Goal: Task Accomplishment & Management: Manage account settings

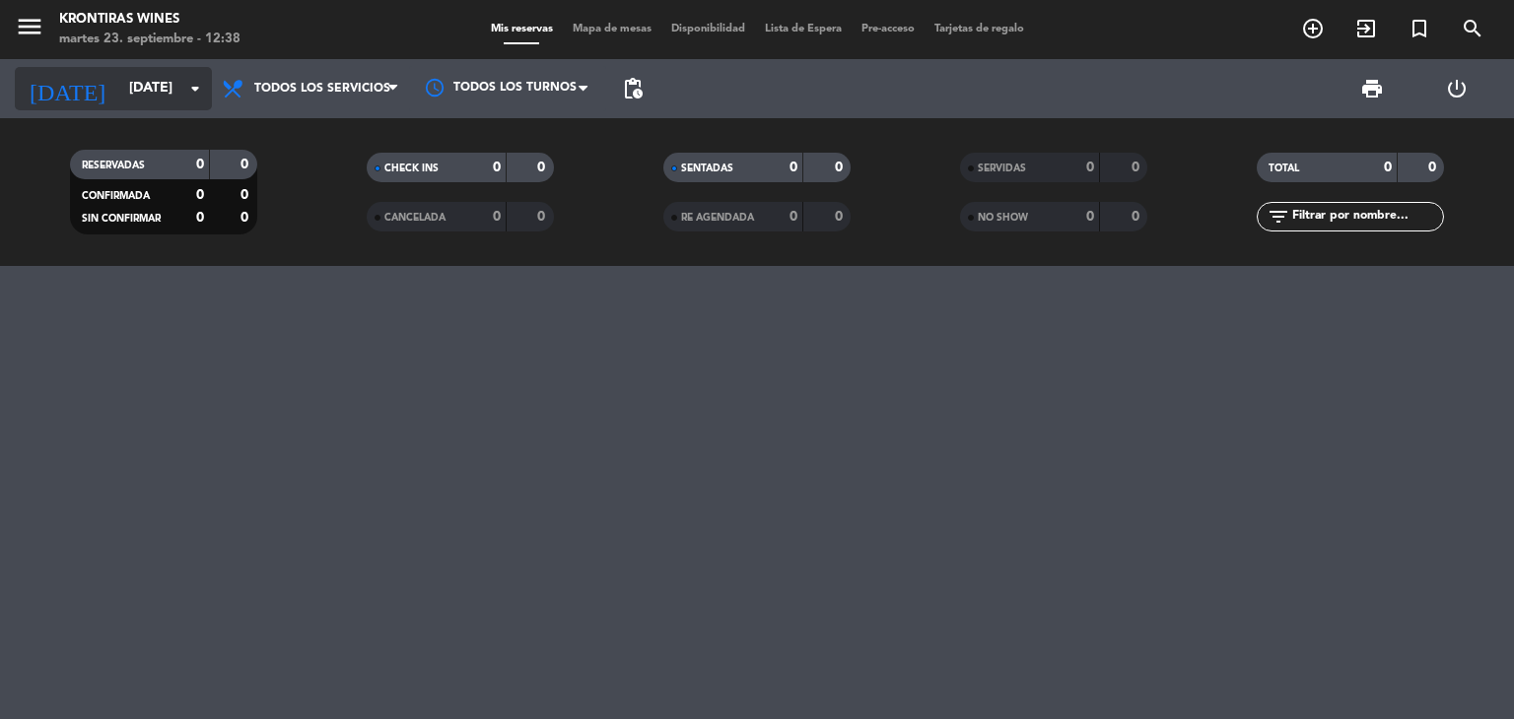
click at [188, 105] on input "[DATE]" at bounding box center [212, 88] width 187 height 35
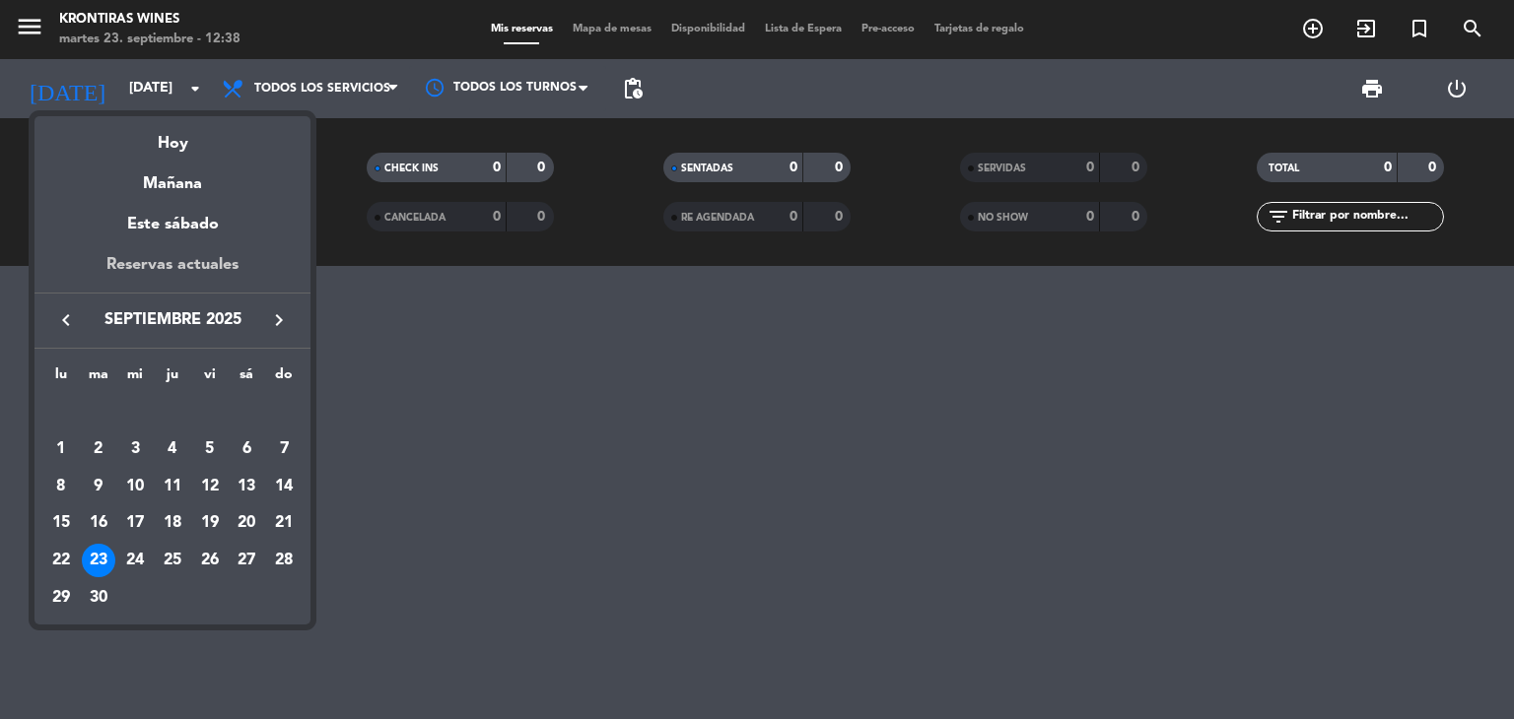
click at [164, 285] on div "Reservas actuales" at bounding box center [172, 272] width 276 height 40
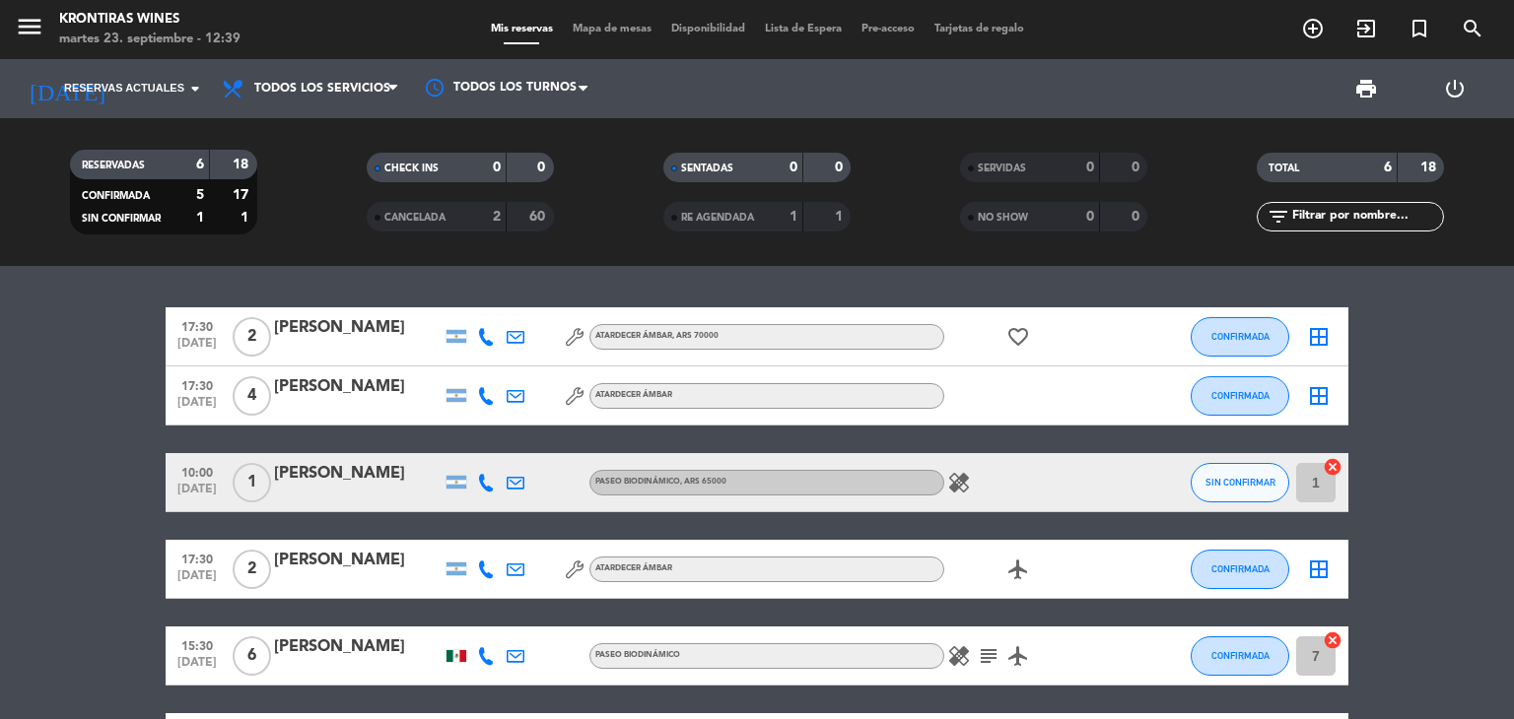
click at [489, 483] on icon at bounding box center [486, 483] width 18 height 18
click at [527, 446] on span at bounding box center [535, 450] width 16 height 16
click at [527, 449] on span at bounding box center [535, 450] width 16 height 16
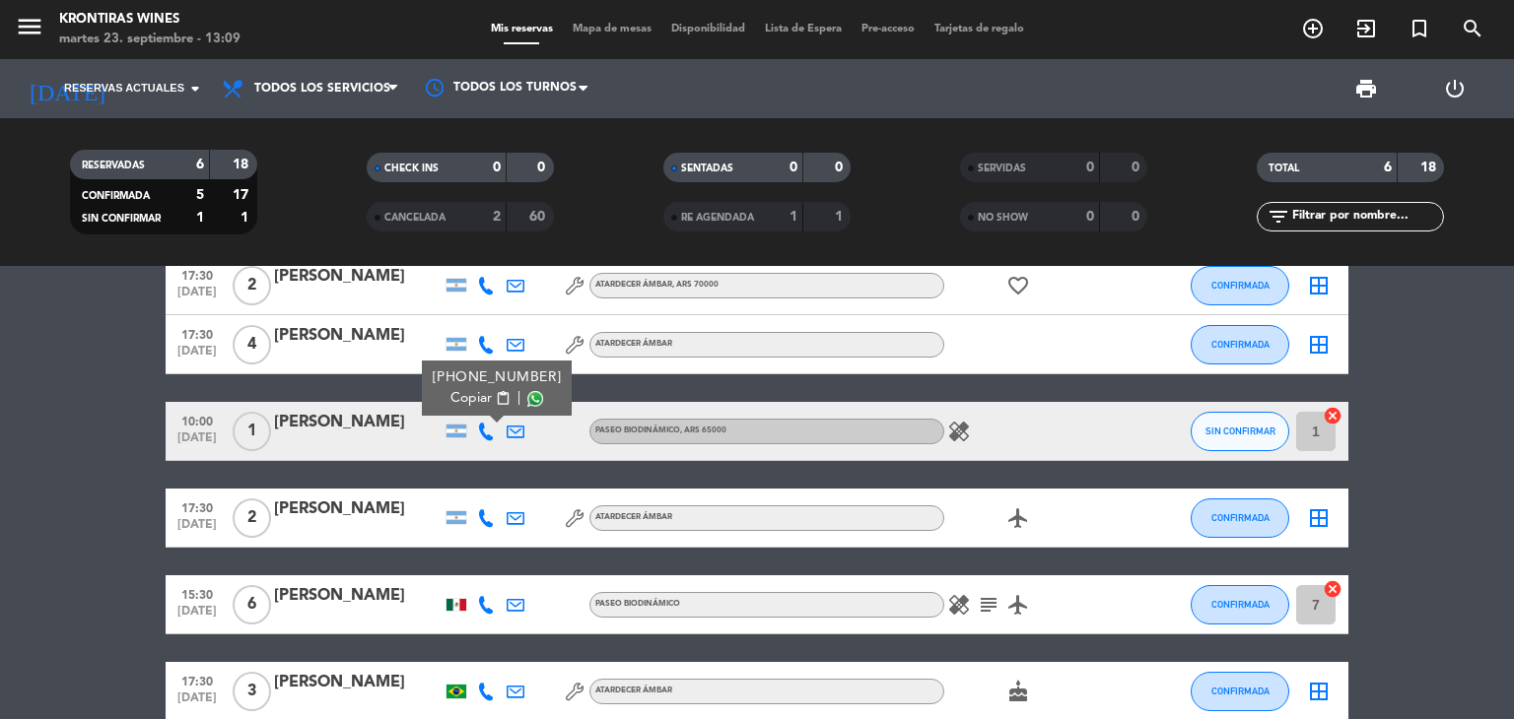
scroll to position [51, 0]
click at [1448, 366] on bookings-row "17:30 [DATE] 2 [PERSON_NAME] ámbar , ARS 70000 favorite_border CONFIRMADA borde…" at bounding box center [757, 488] width 1514 height 465
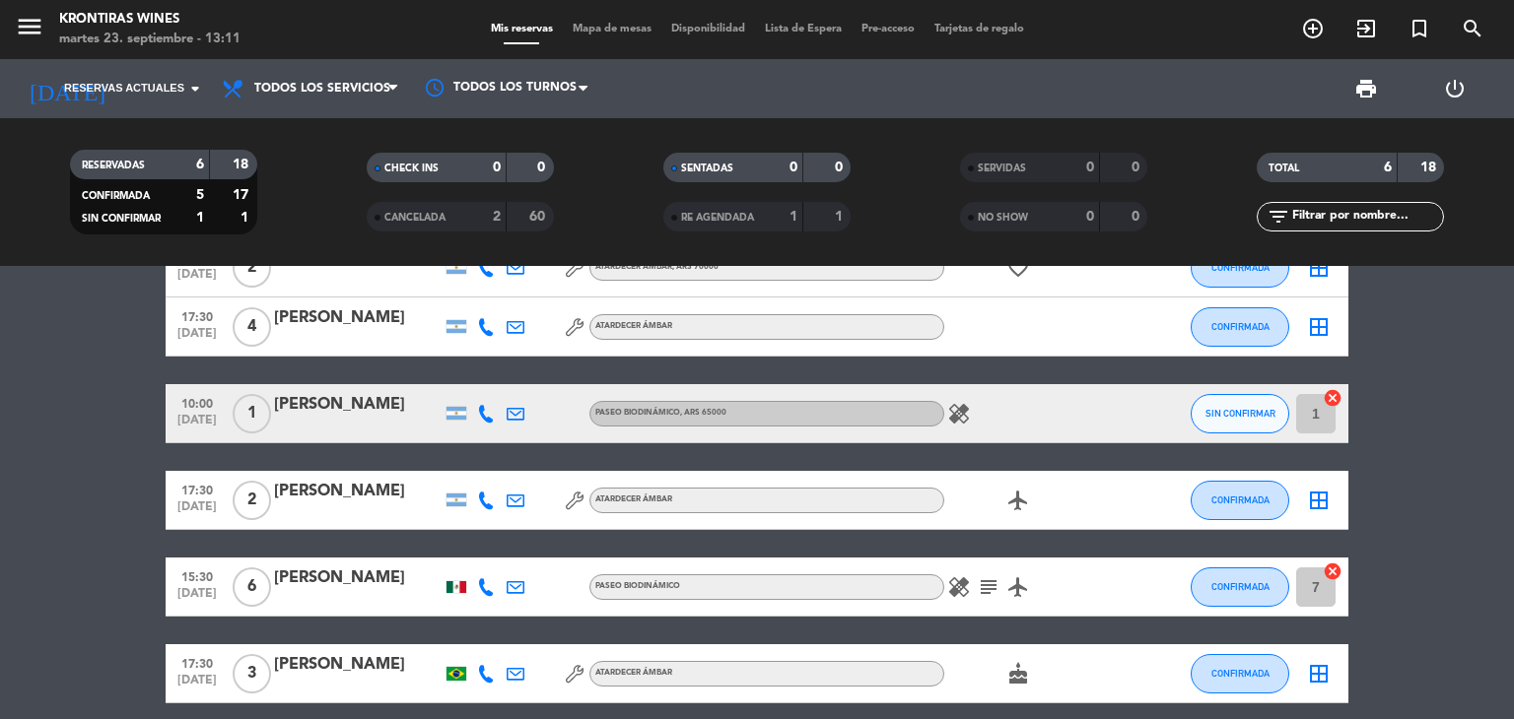
scroll to position [0, 0]
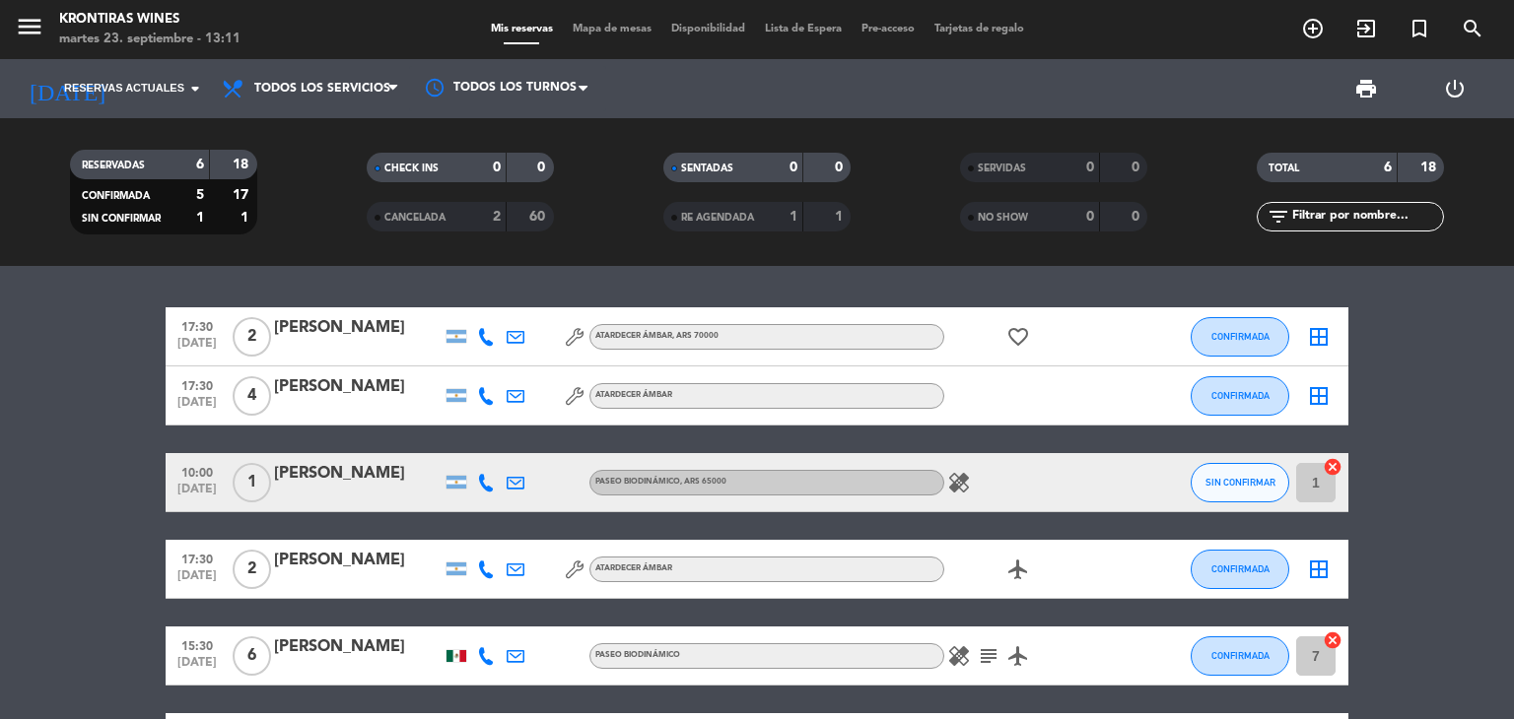
click at [726, 210] on div "RE AGENDADA" at bounding box center [713, 217] width 91 height 23
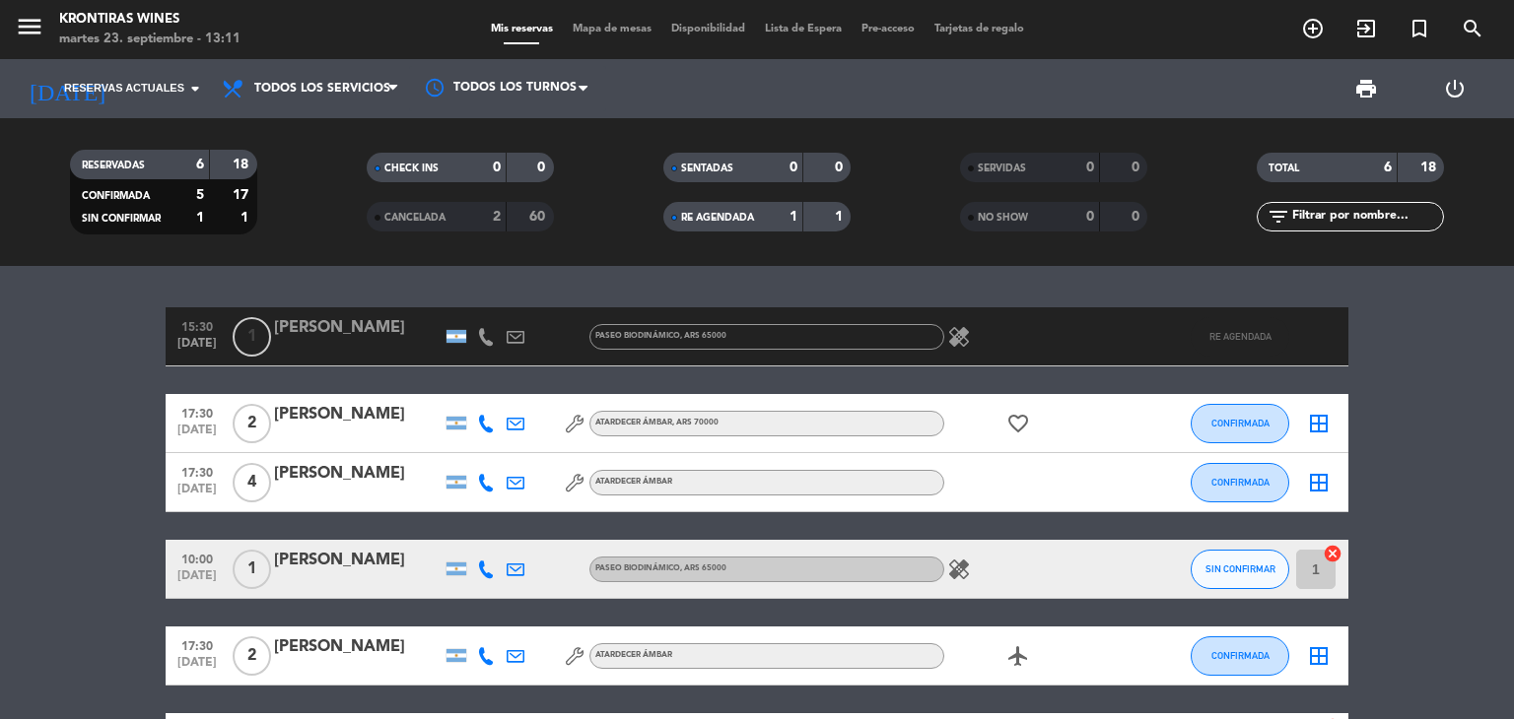
click at [740, 218] on span "RE AGENDADA" at bounding box center [717, 218] width 73 height 10
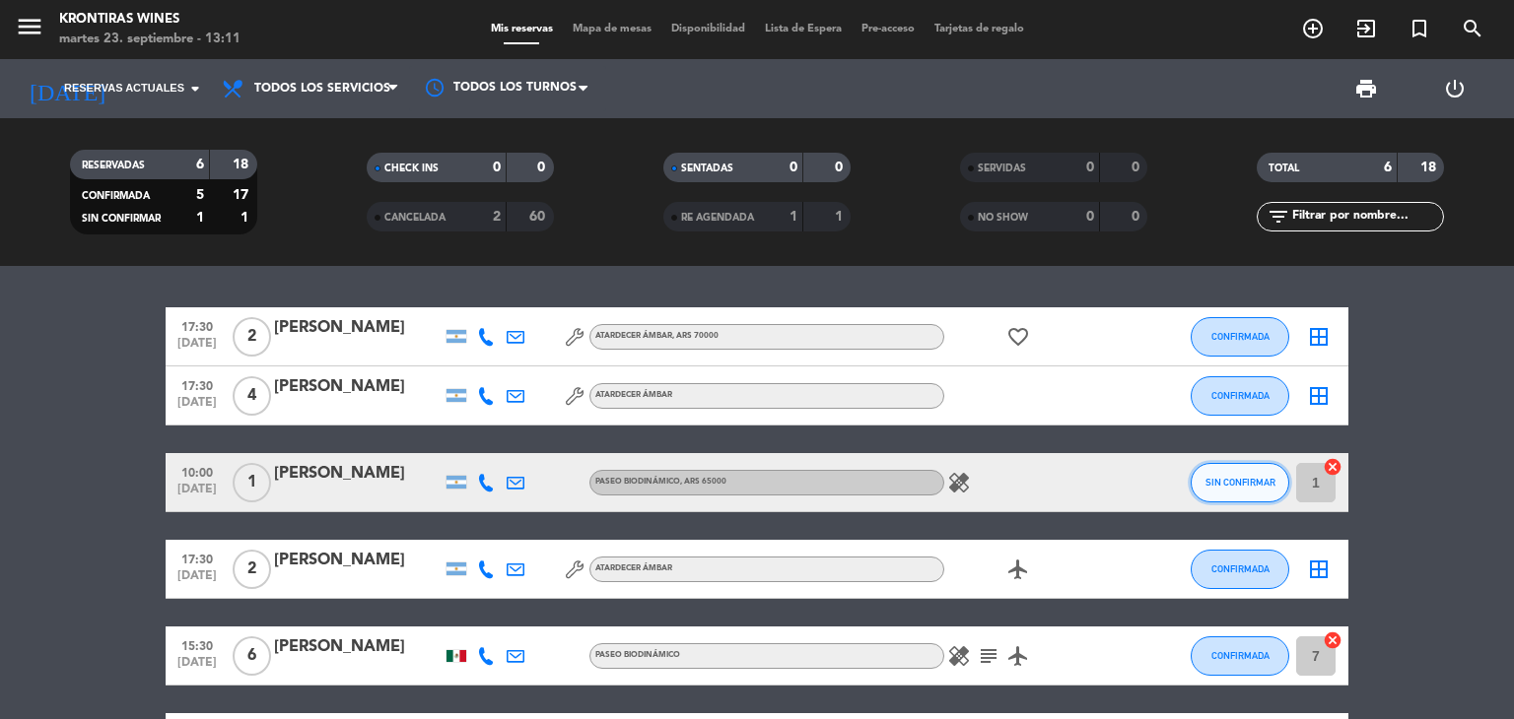
click at [1238, 482] on span "SIN CONFIRMAR" at bounding box center [1240, 482] width 70 height 11
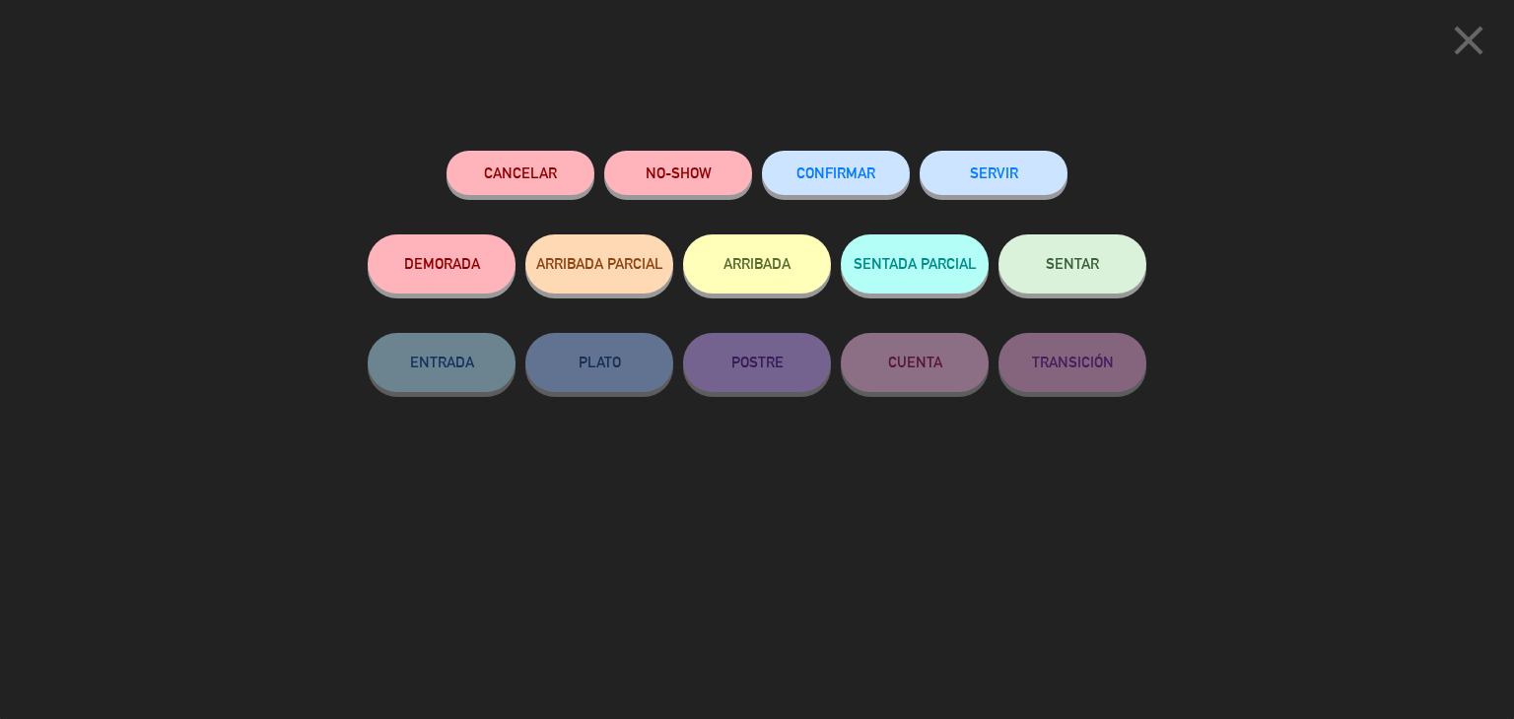
click at [863, 166] on button "CONFIRMAR" at bounding box center [836, 173] width 148 height 44
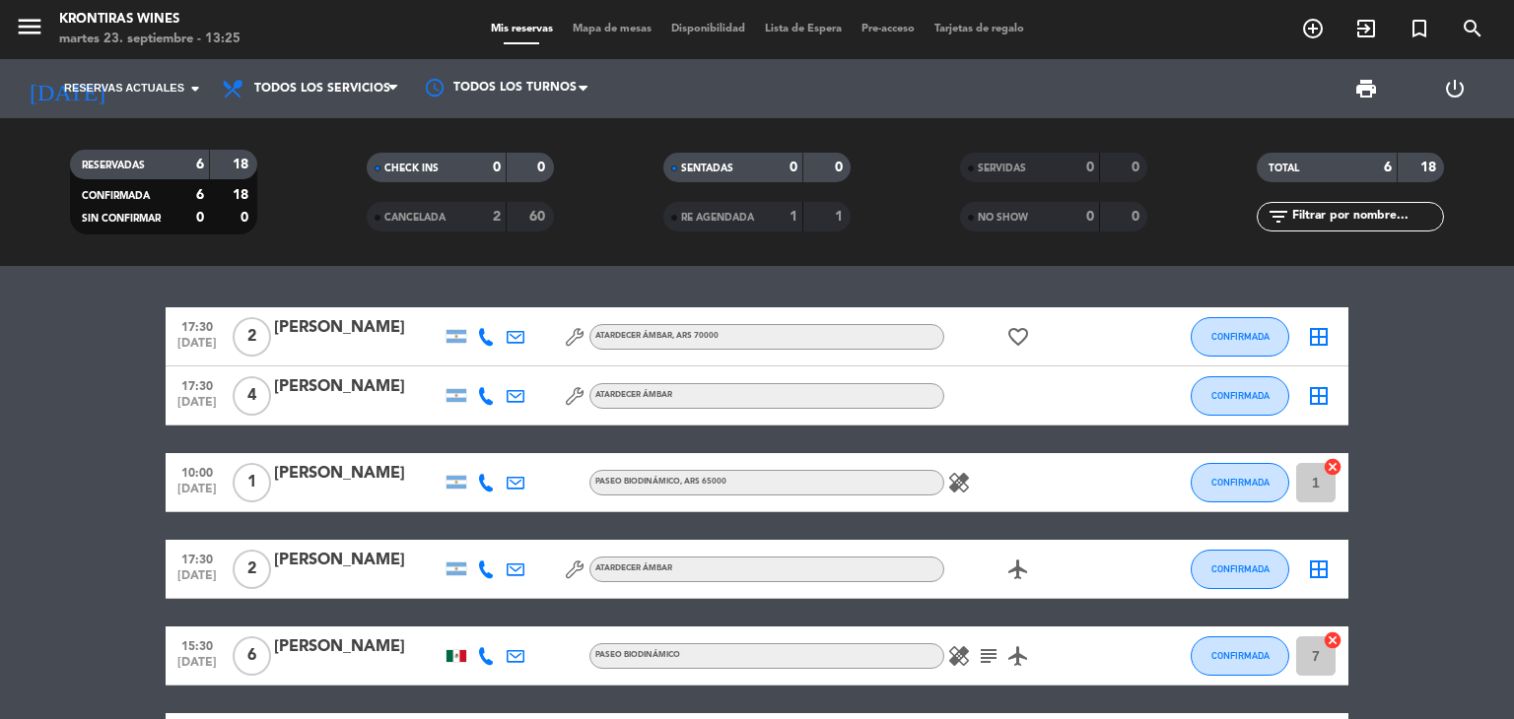
click at [699, 337] on span ", ARS 70000" at bounding box center [695, 336] width 46 height 8
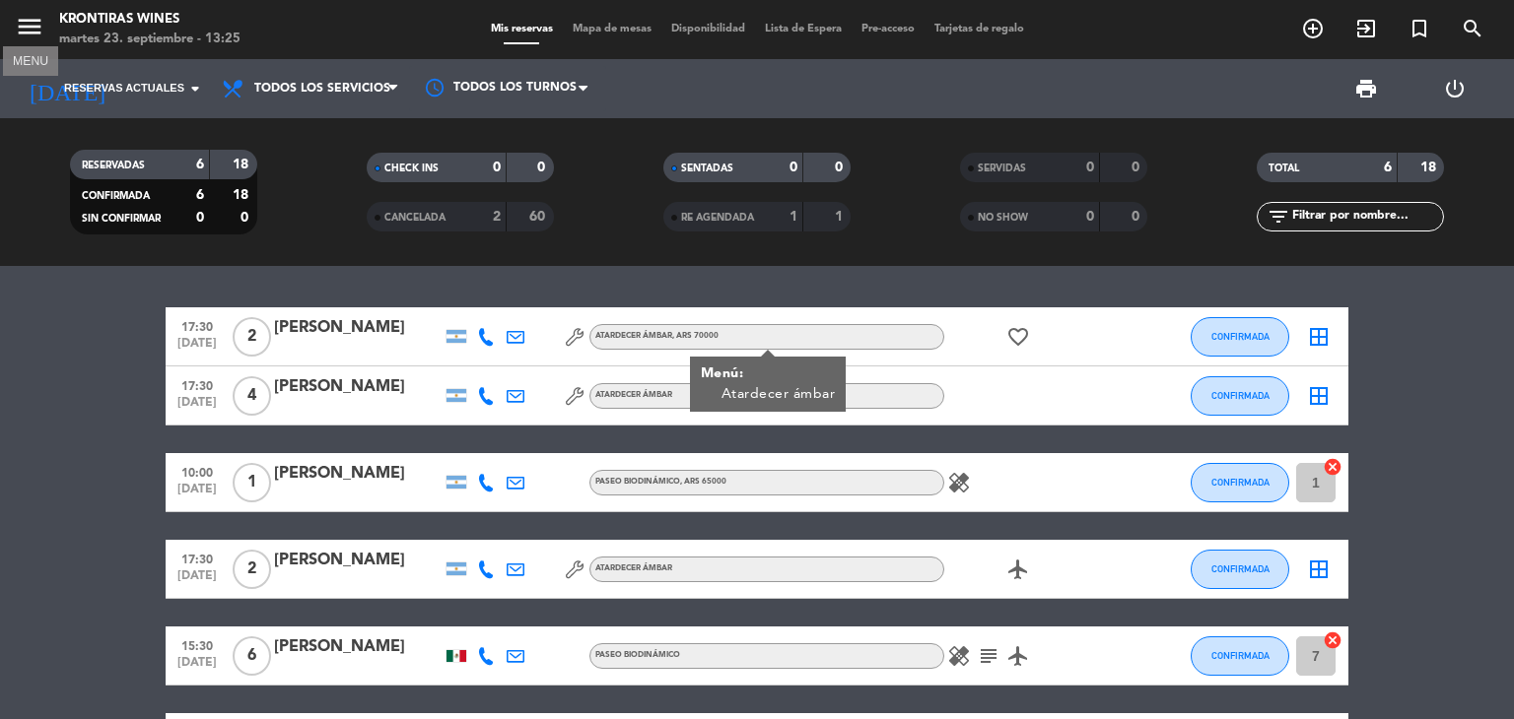
click at [24, 20] on icon "menu" at bounding box center [30, 27] width 30 height 30
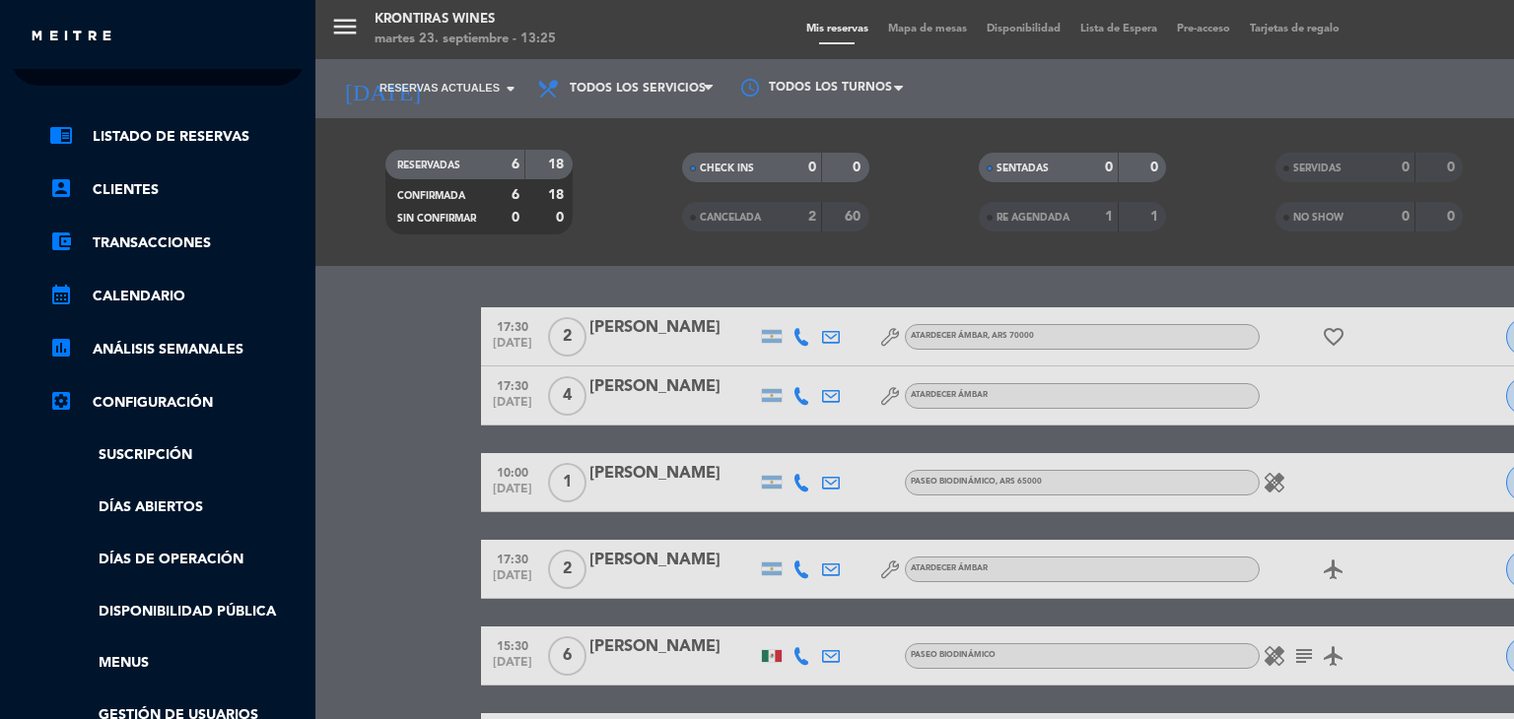
scroll to position [49, 0]
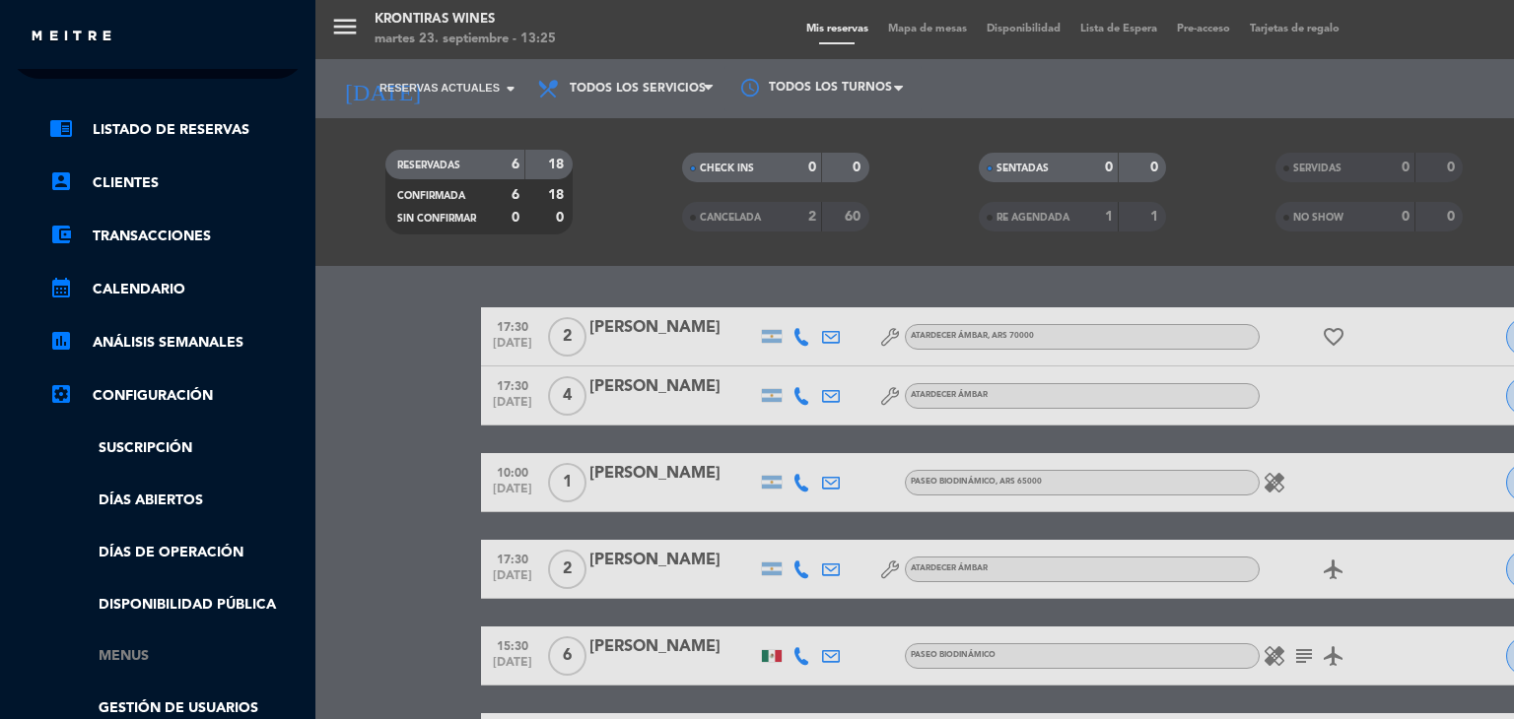
click at [133, 653] on link "Menus" at bounding box center [177, 656] width 256 height 23
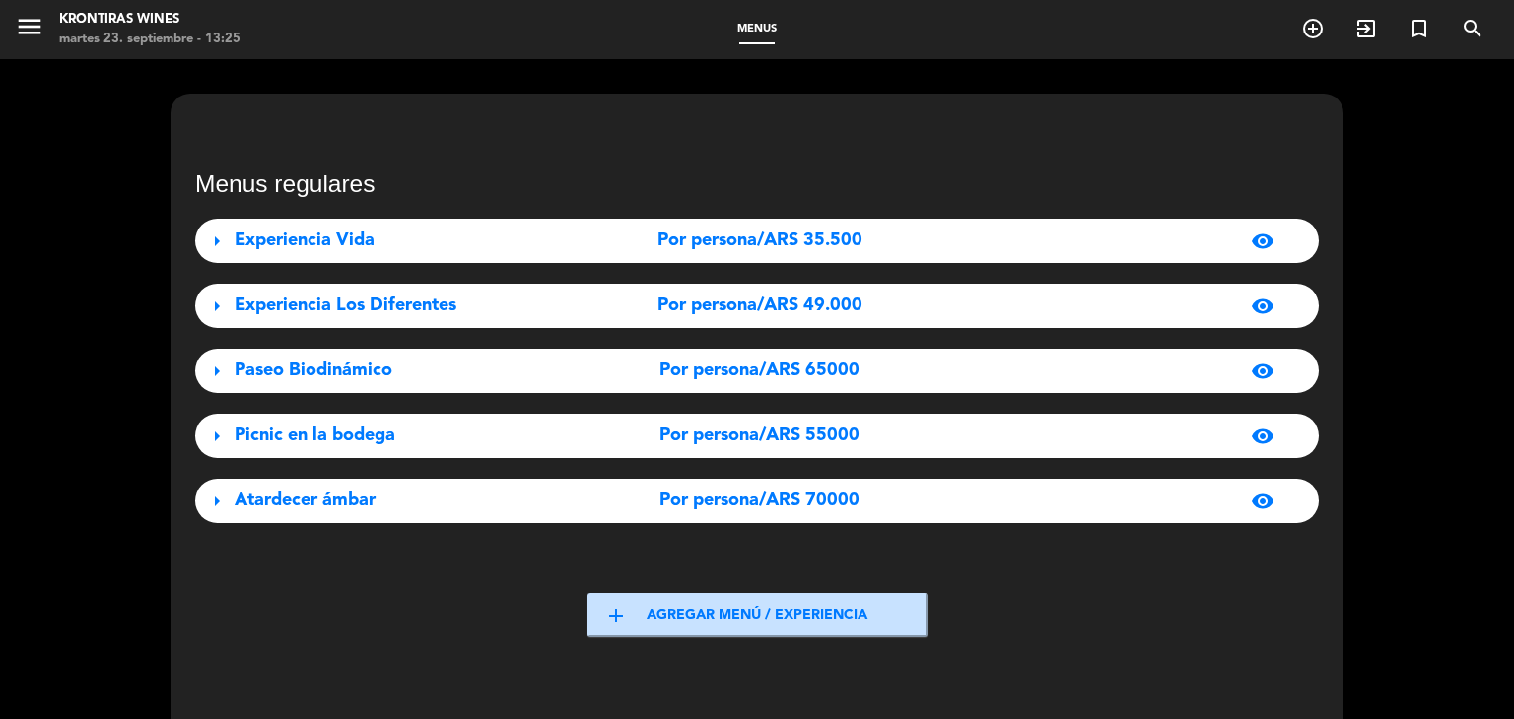
click at [787, 500] on span "Por persona/ARS 70000" at bounding box center [759, 501] width 200 height 29
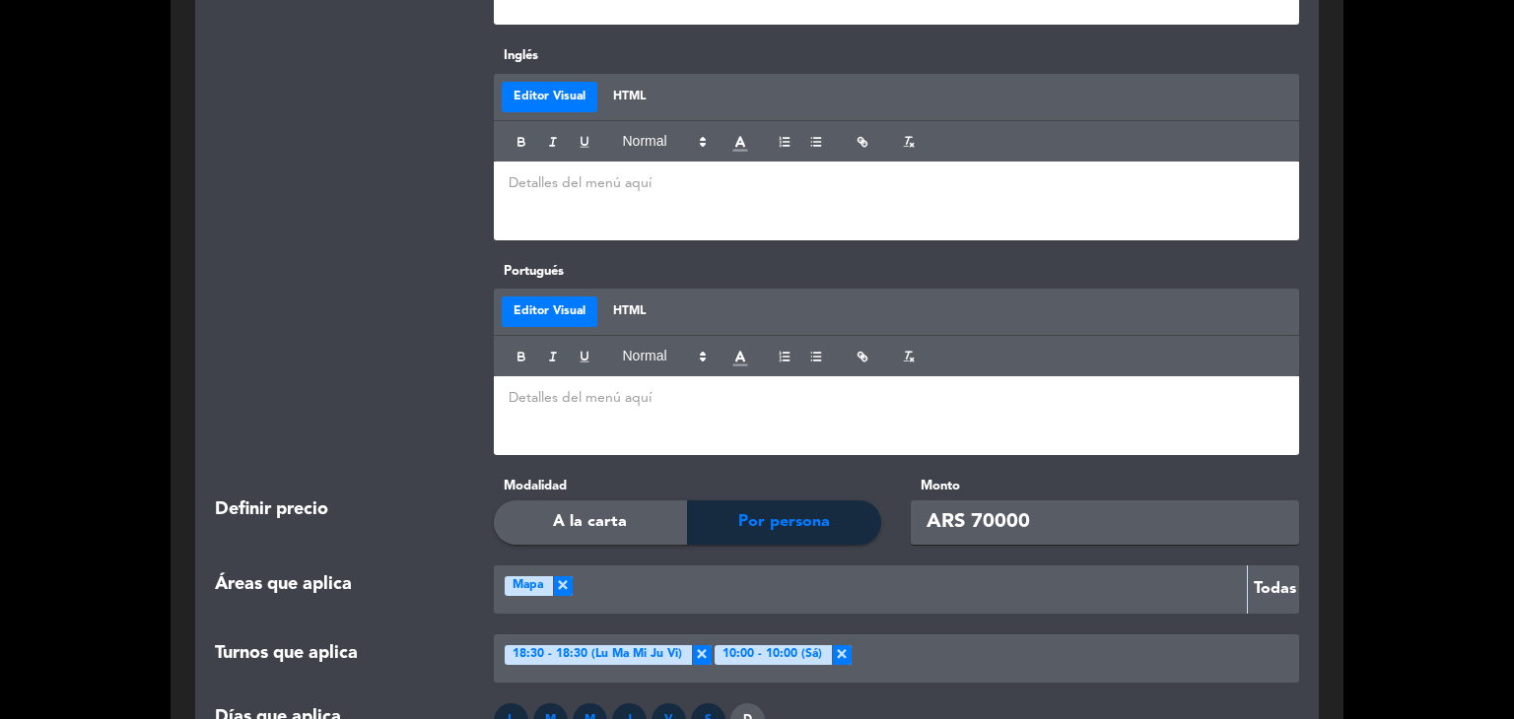
scroll to position [1667, 0]
click at [1055, 515] on input "ARS 70000" at bounding box center [1105, 523] width 388 height 44
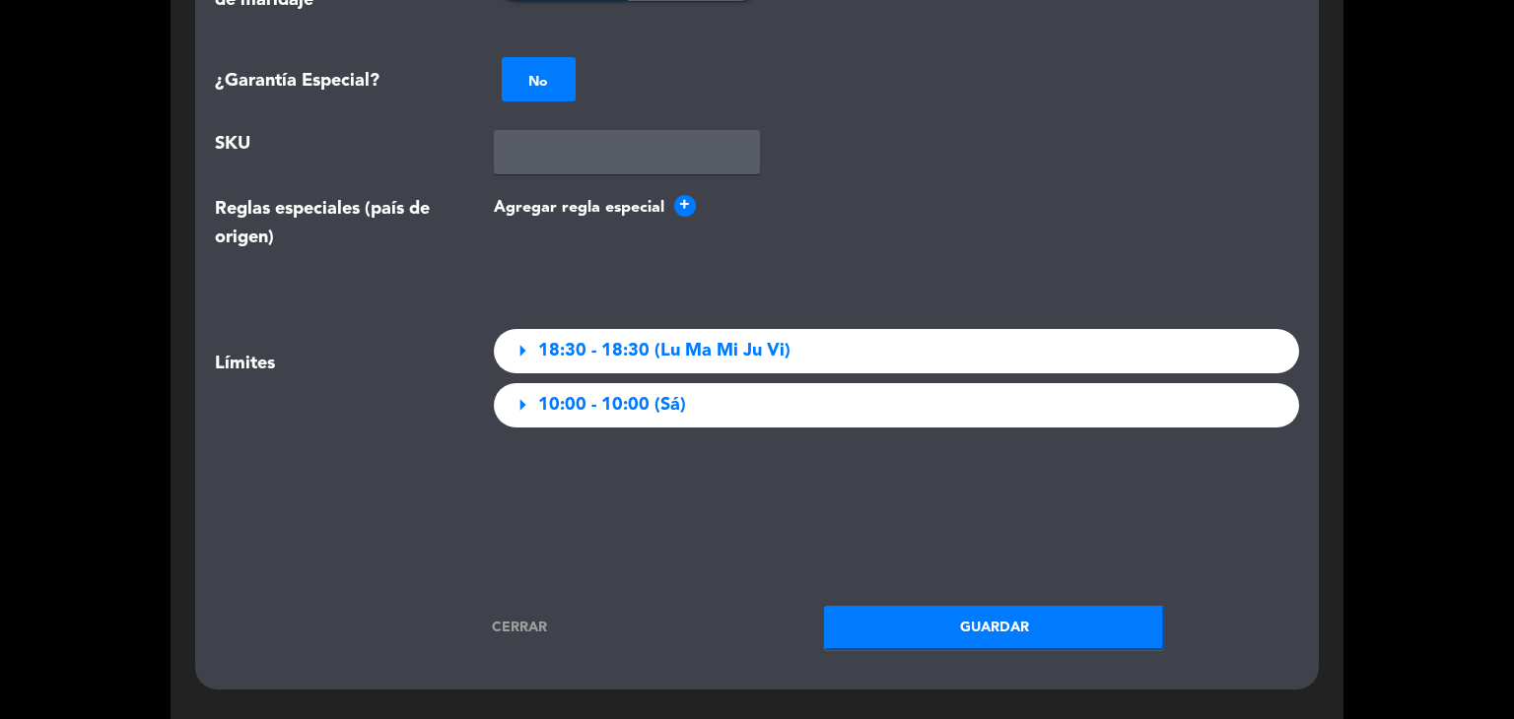
scroll to position [2608, 0]
click at [677, 209] on span "+" at bounding box center [685, 205] width 22 height 22
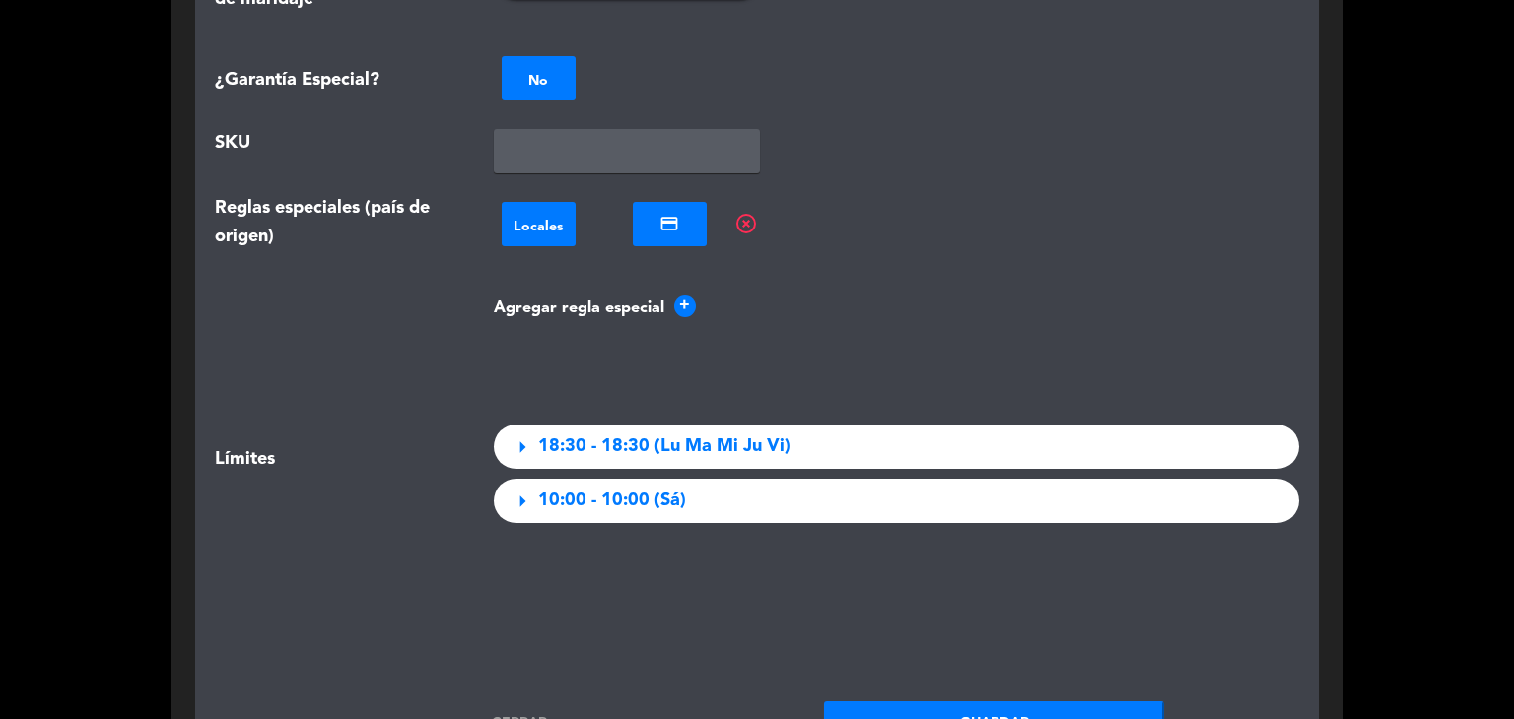
click at [746, 222] on span "highlight_off" at bounding box center [746, 224] width 24 height 24
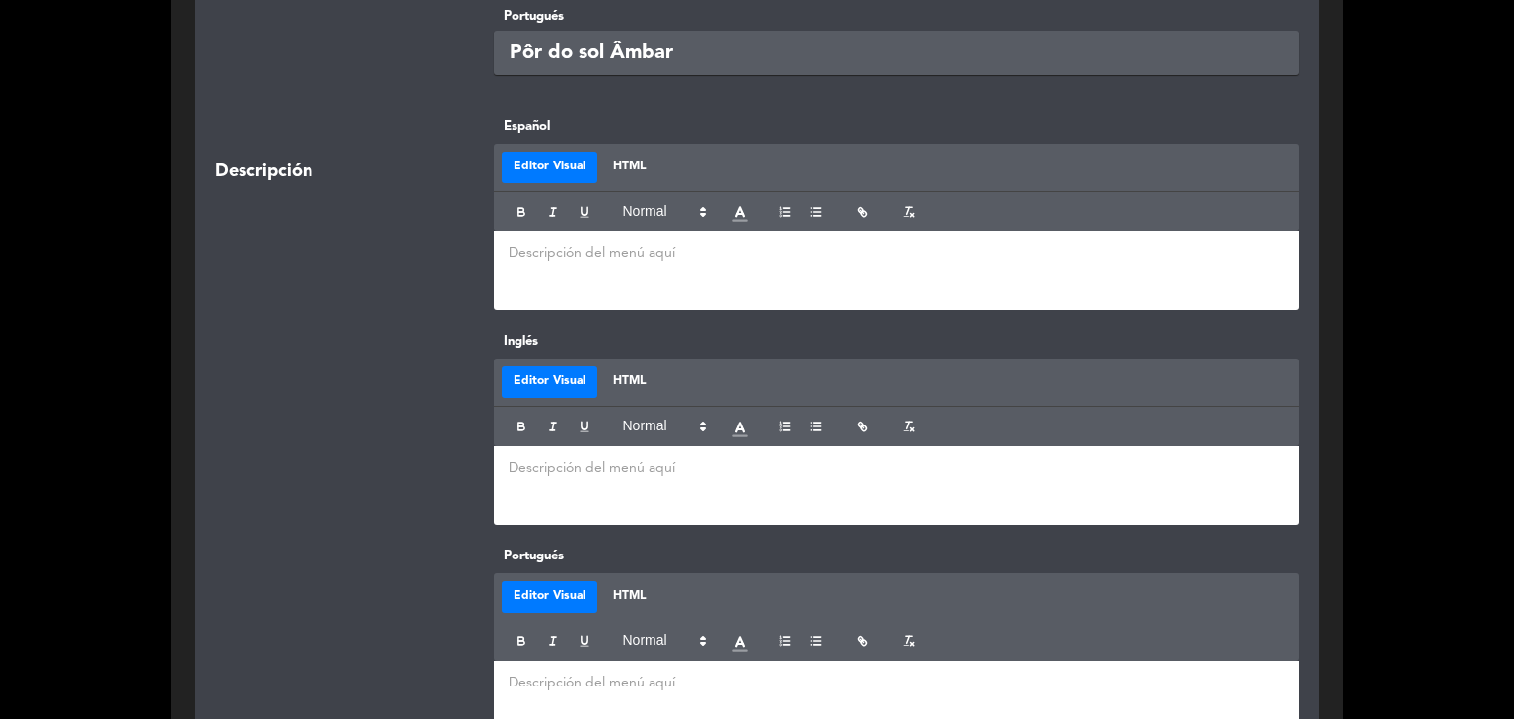
scroll to position [736, 0]
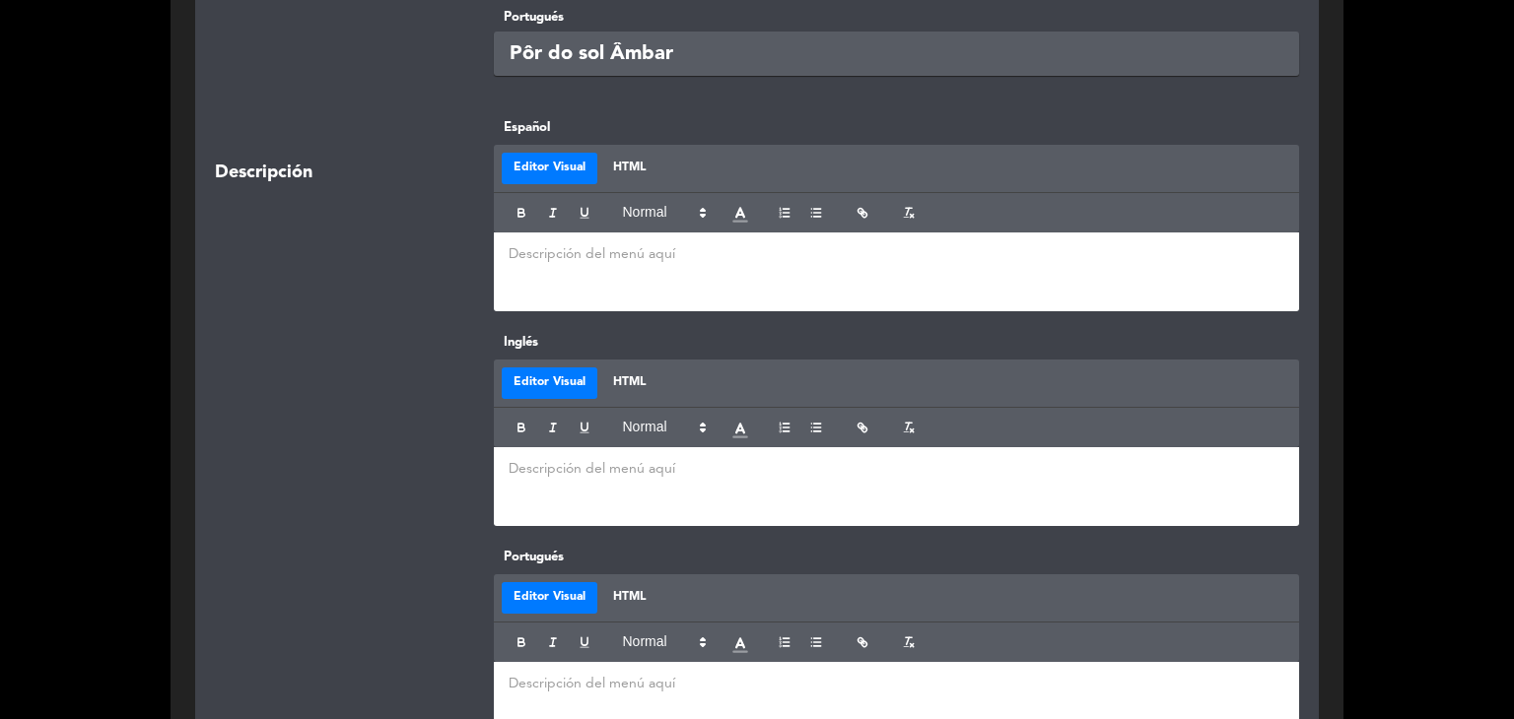
click at [734, 265] on div at bounding box center [897, 272] width 806 height 79
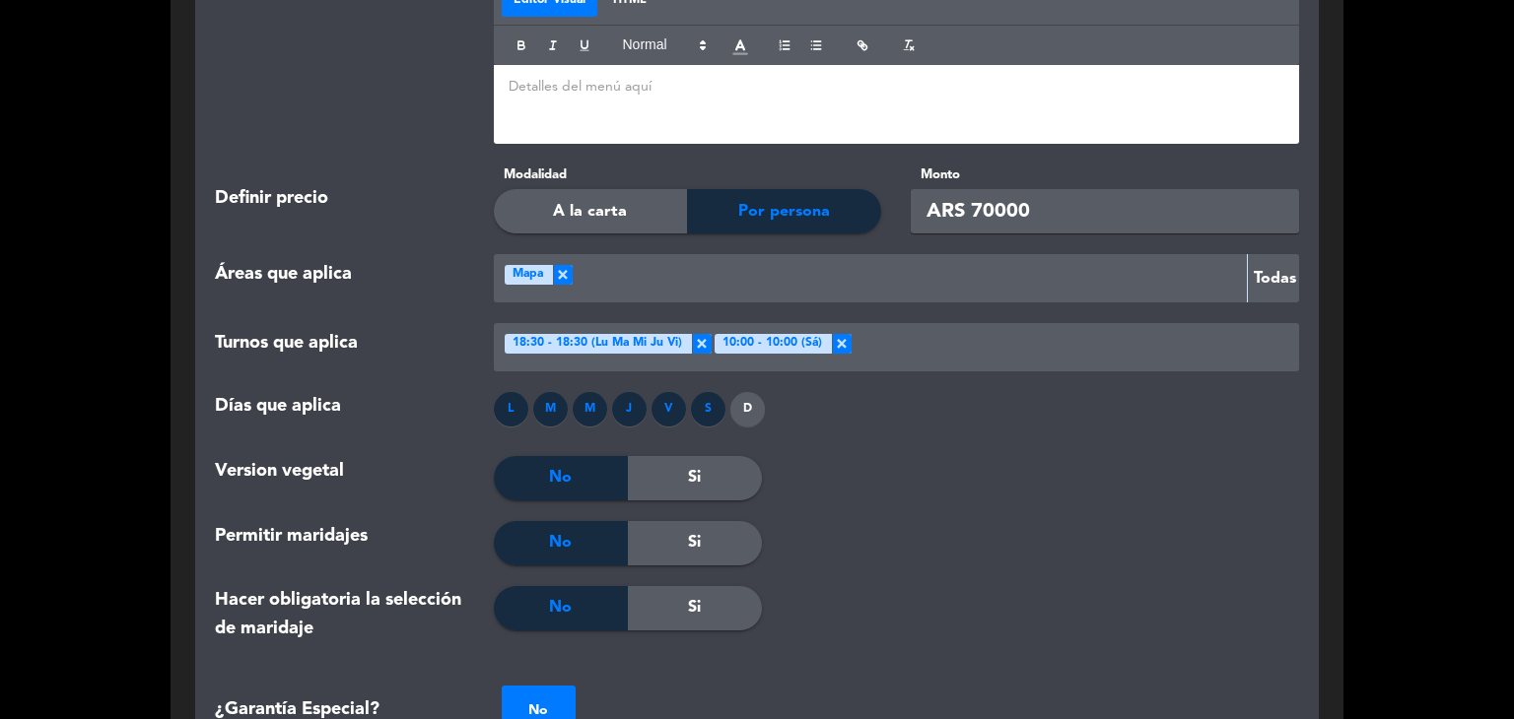
scroll to position [1981, 0]
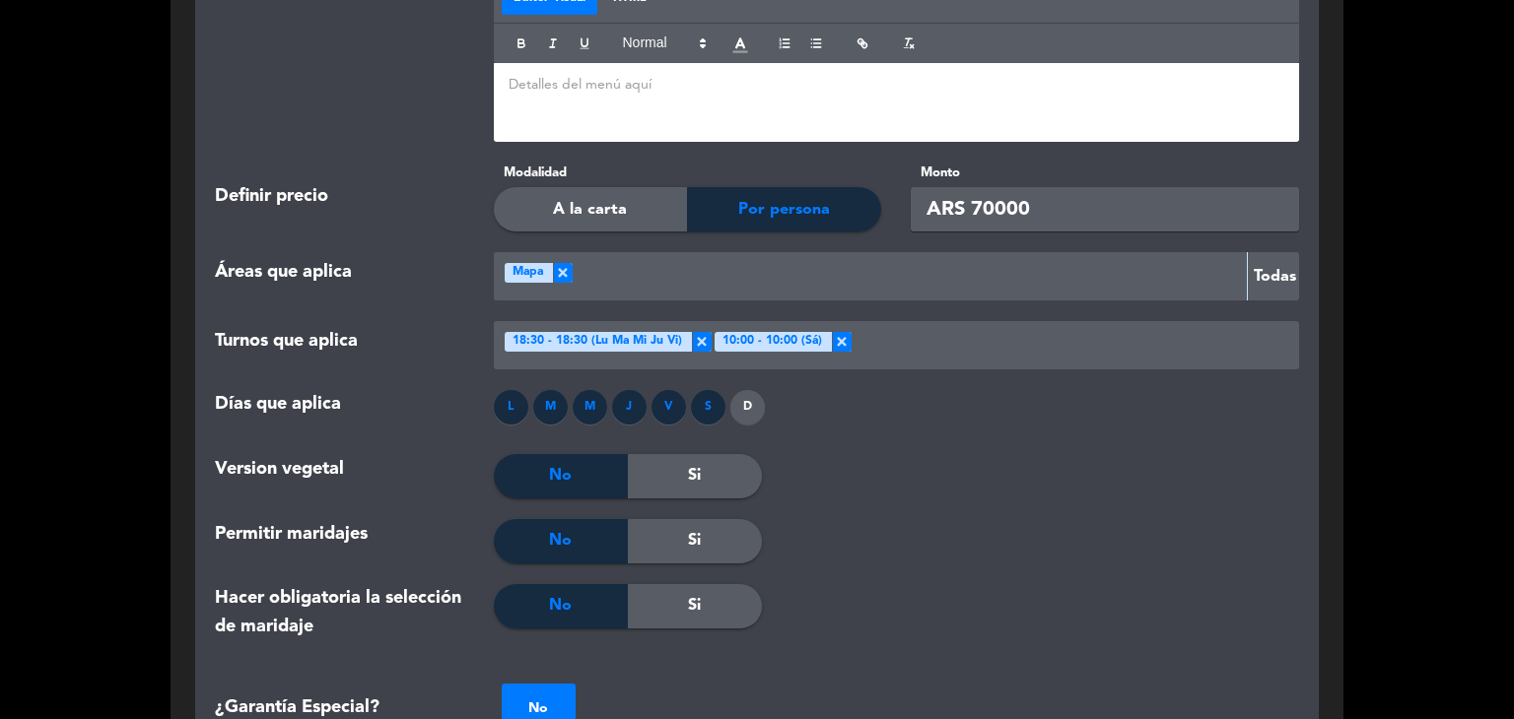
click at [993, 208] on input "ARS 70000" at bounding box center [1105, 209] width 388 height 44
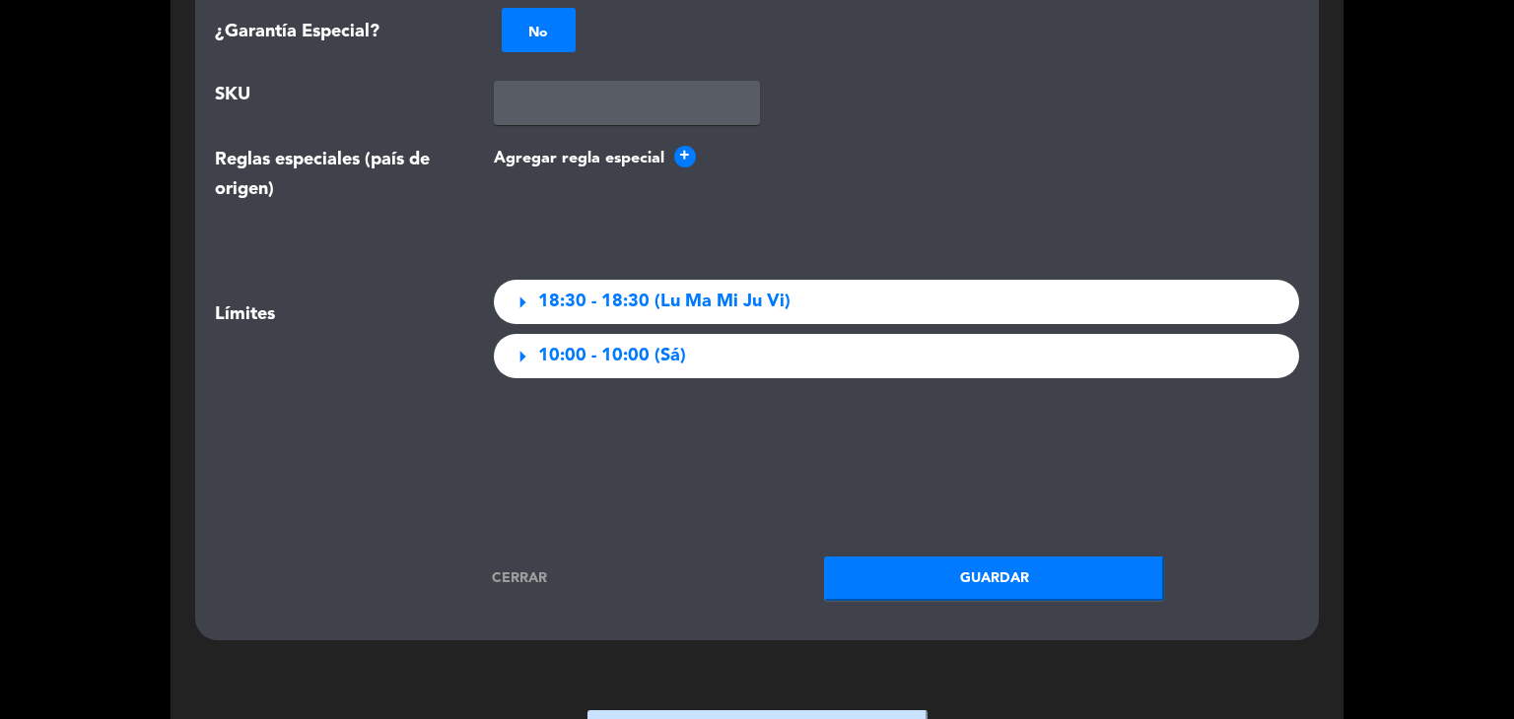
scroll to position [2918, 0]
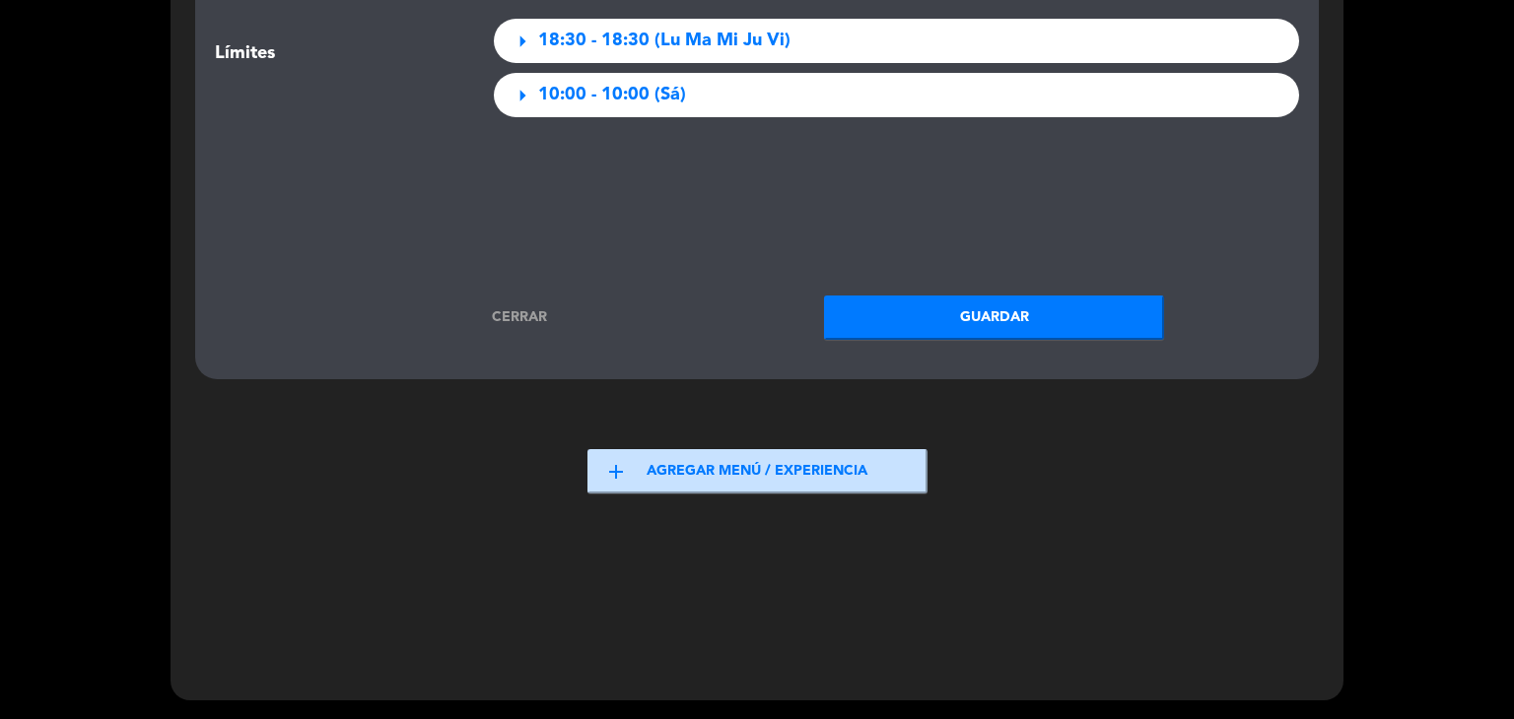
type input "ARS 77000"
click at [1050, 316] on button "Guardar" at bounding box center [994, 318] width 340 height 44
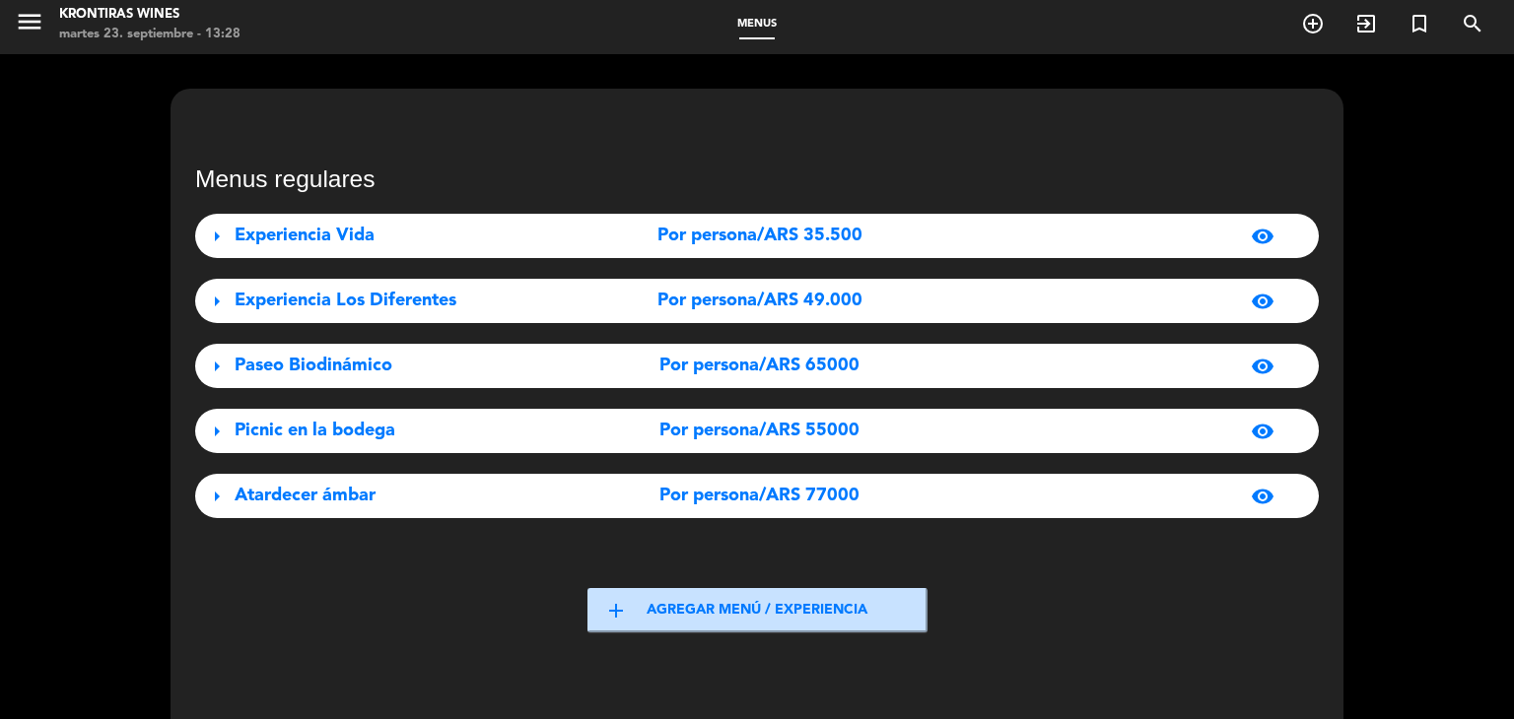
scroll to position [0, 0]
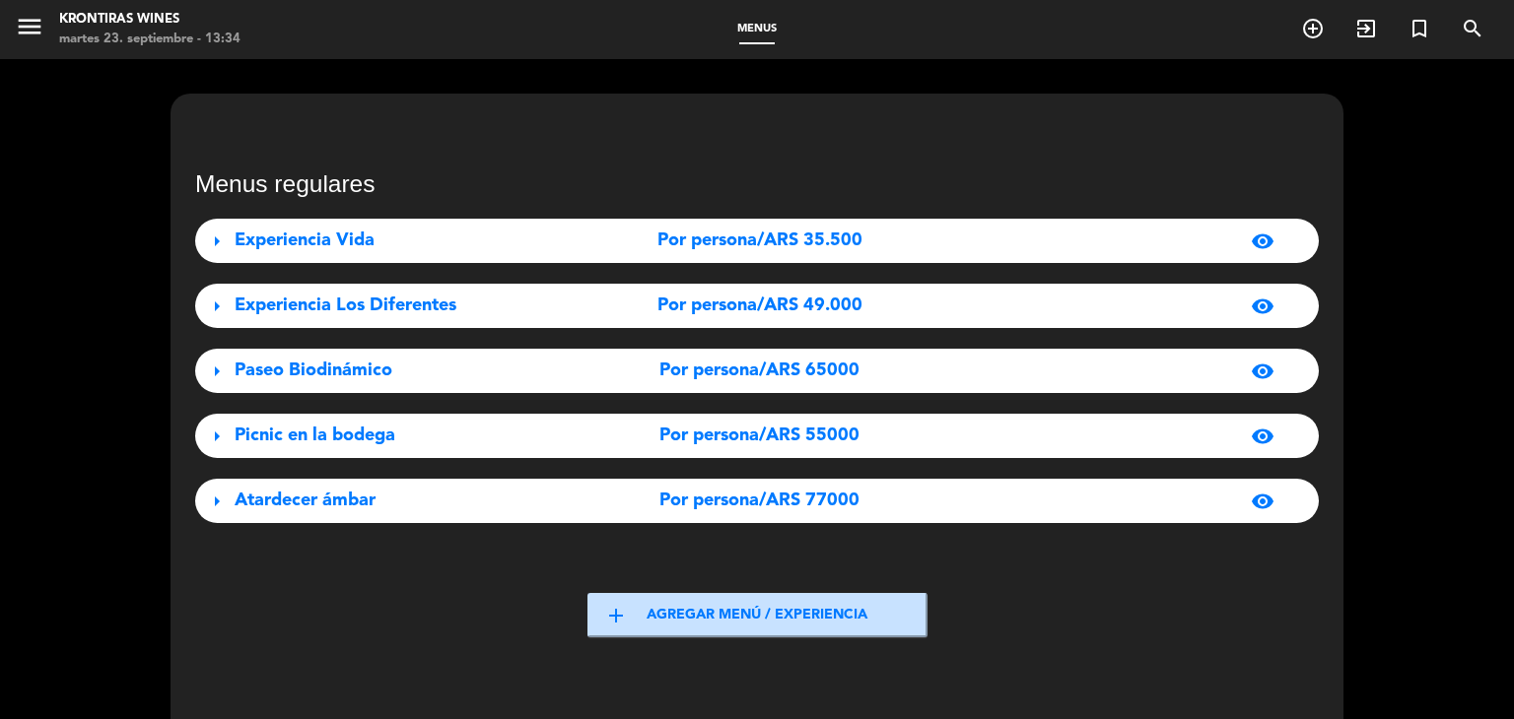
click at [915, 508] on div "Por persona/ARS 77000" at bounding box center [759, 501] width 350 height 29
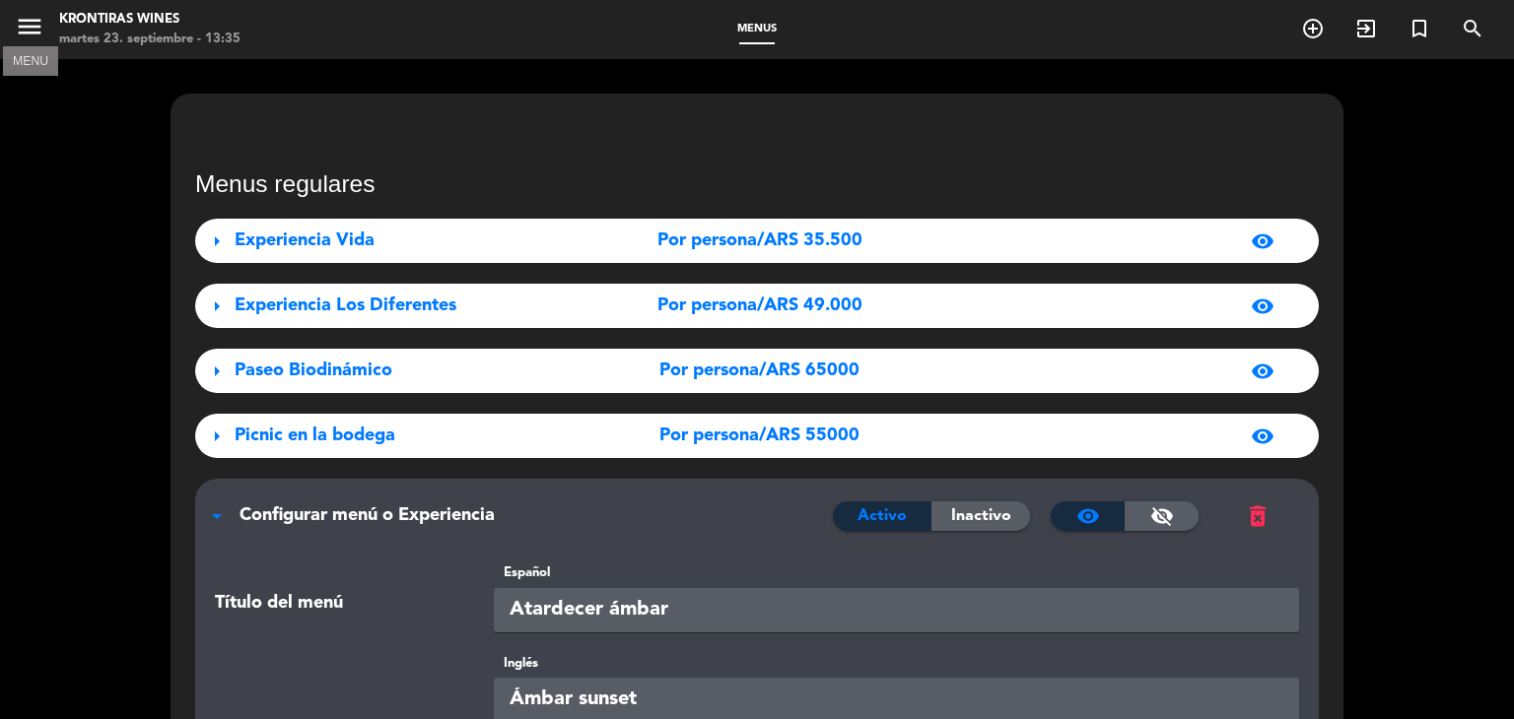
click at [33, 26] on icon "menu" at bounding box center [30, 27] width 30 height 30
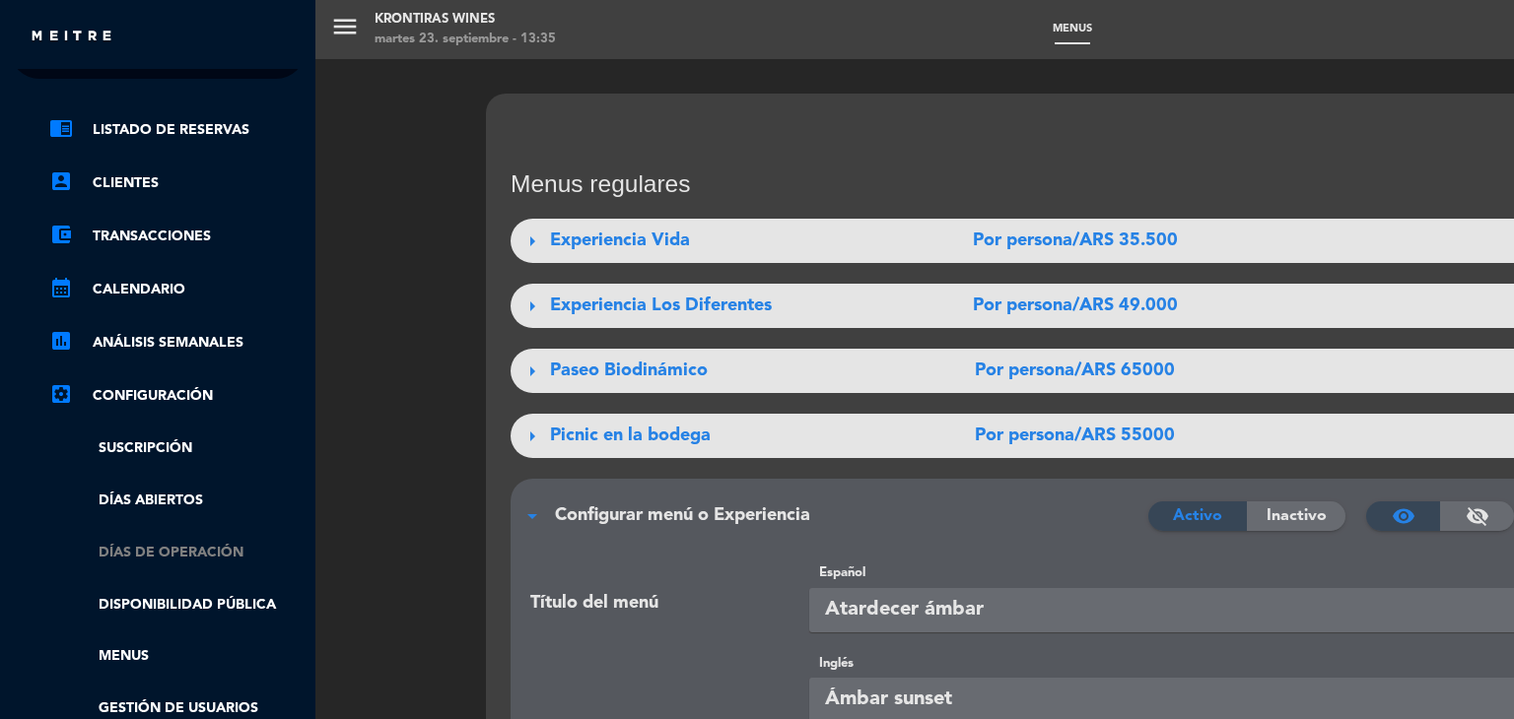
click at [167, 563] on link "Días de Operación" at bounding box center [177, 553] width 256 height 23
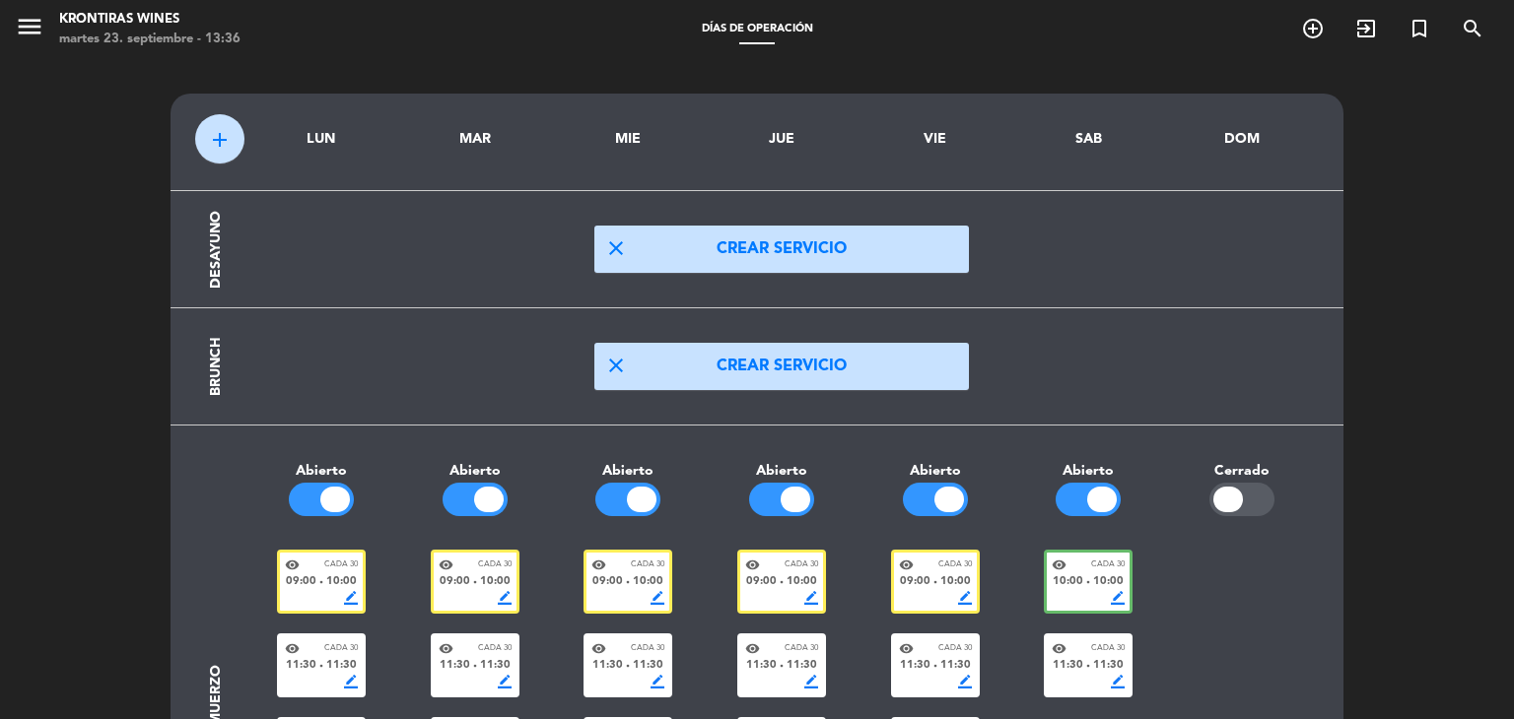
click at [638, 577] on span "10:00" at bounding box center [648, 583] width 31 height 18
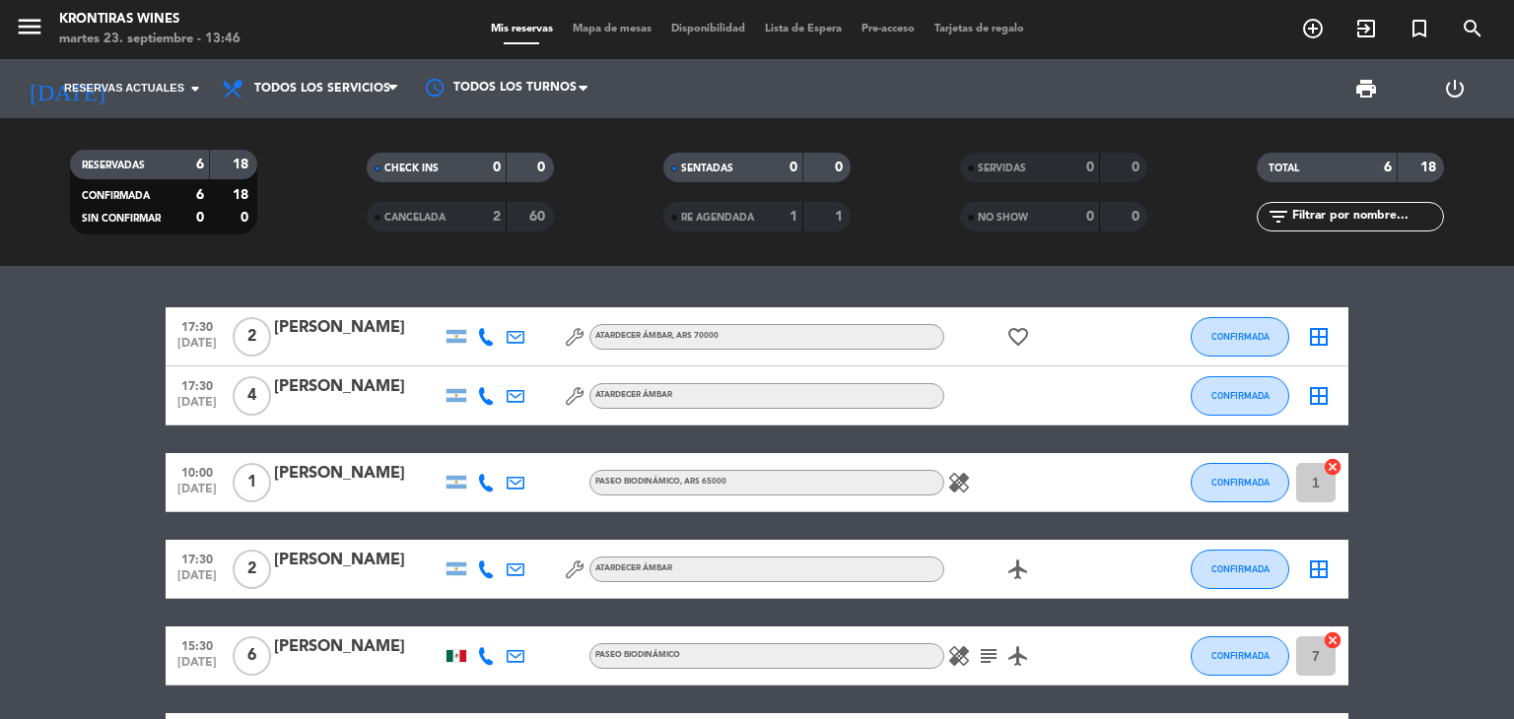
scroll to position [152, 0]
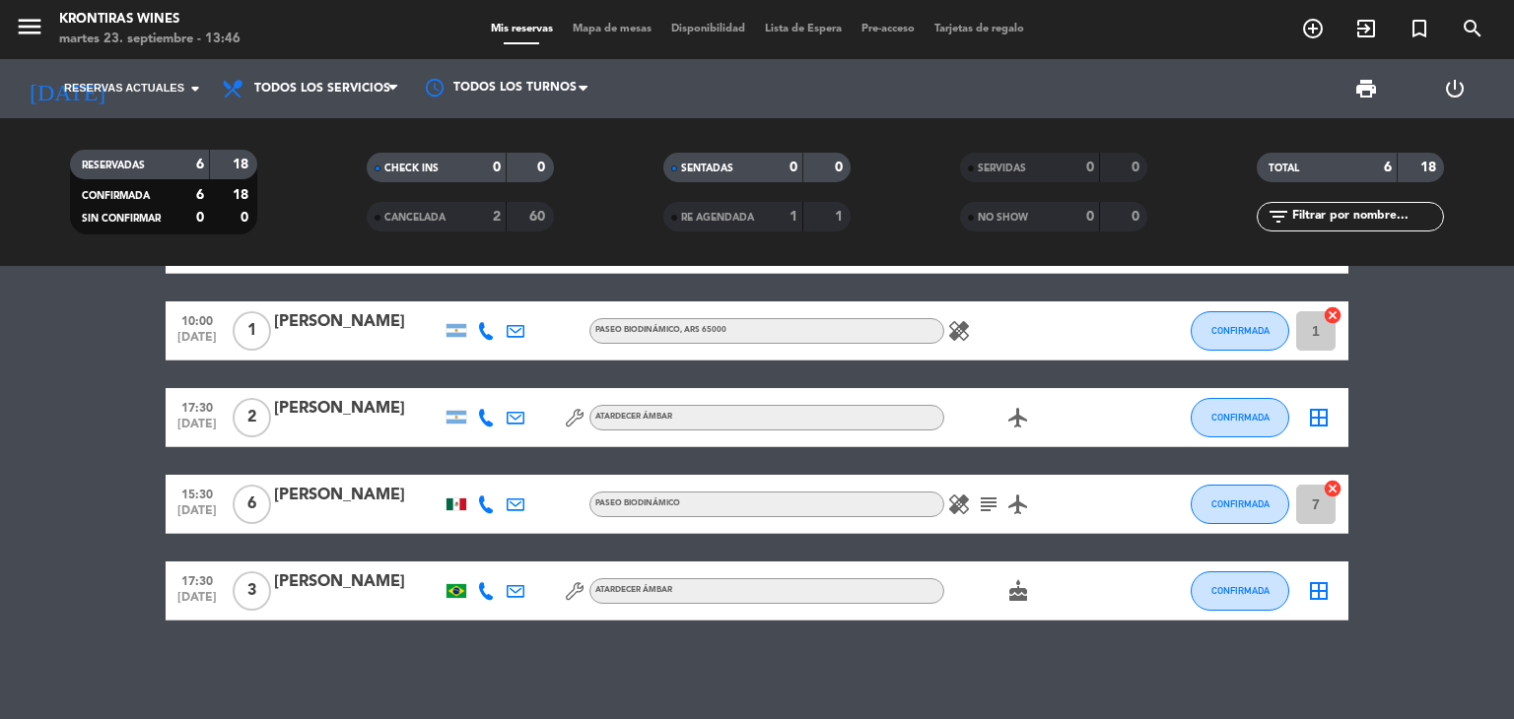
click at [573, 587] on icon at bounding box center [575, 591] width 18 height 18
click at [578, 645] on div "17:30 [DATE] 2 [PERSON_NAME] ámbar , ARS 70000 favorite_border CONFIRMADA borde…" at bounding box center [757, 492] width 1514 height 453
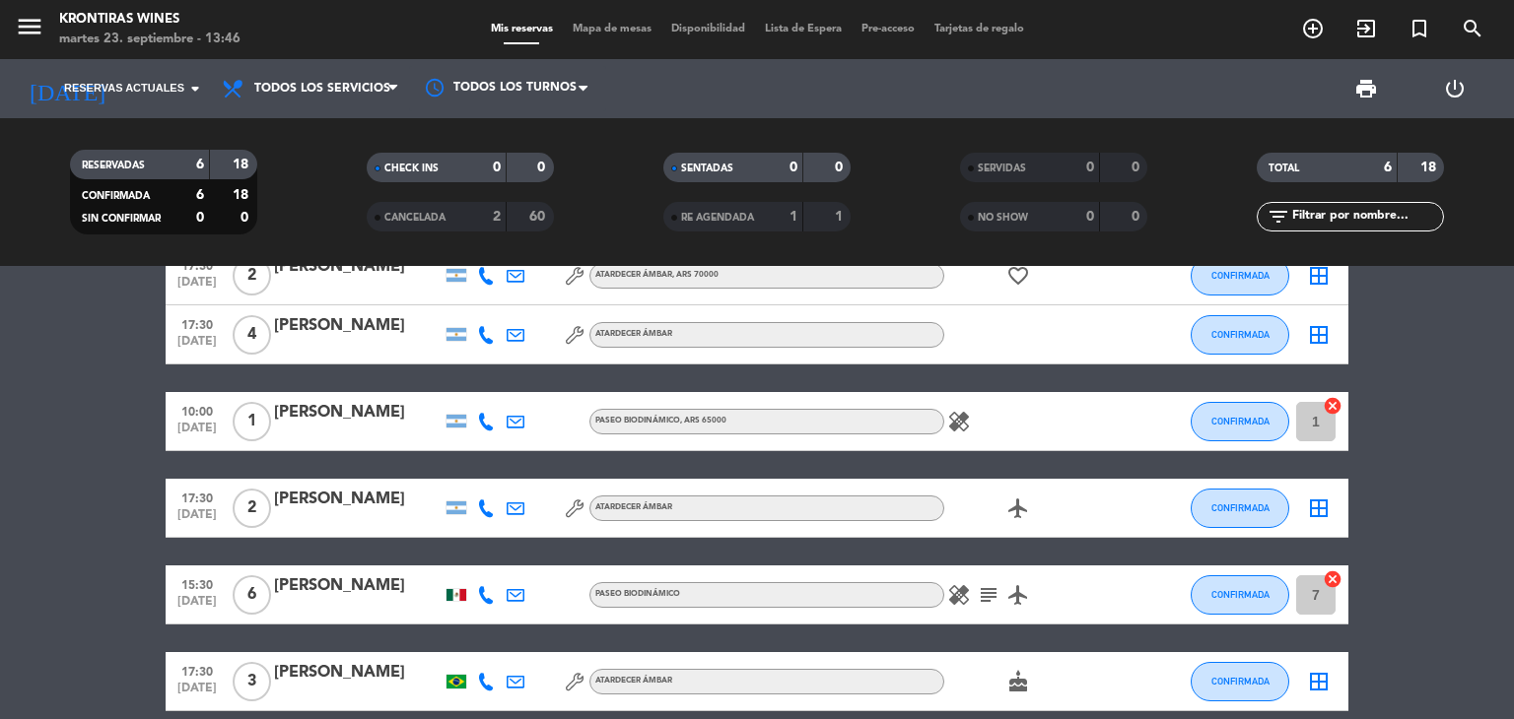
scroll to position [0, 0]
